Goal: Navigation & Orientation: Find specific page/section

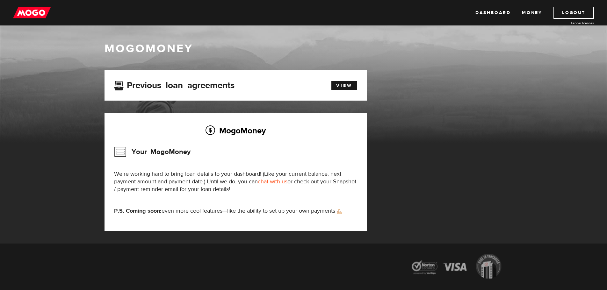
click at [271, 181] on link "chat with us" at bounding box center [273, 181] width 30 height 7
click at [278, 183] on link "chat with us" at bounding box center [273, 181] width 30 height 7
click at [525, 12] on link "Money" at bounding box center [532, 13] width 20 height 12
click at [494, 12] on link "Dashboard" at bounding box center [492, 13] width 35 height 12
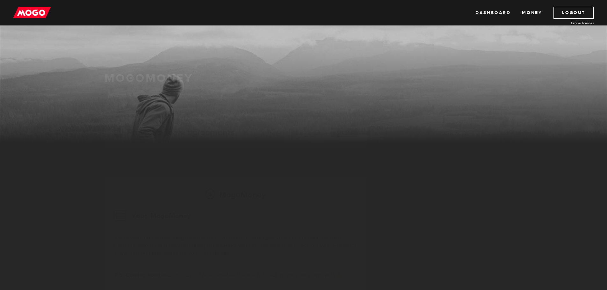
click at [492, 12] on link "Dashboard" at bounding box center [492, 13] width 35 height 12
